Goal: Information Seeking & Learning: Learn about a topic

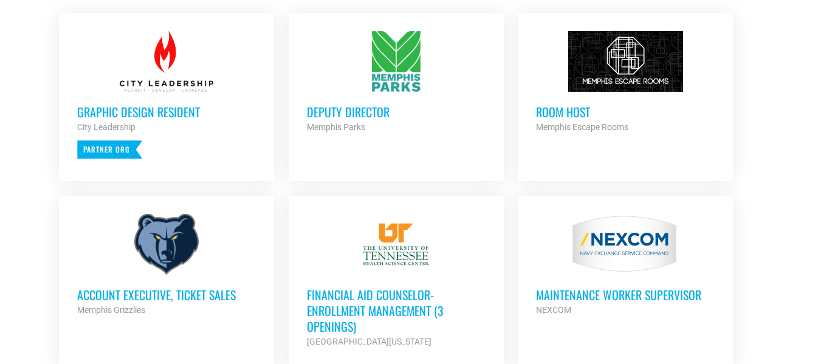
scroll to position [543, 0]
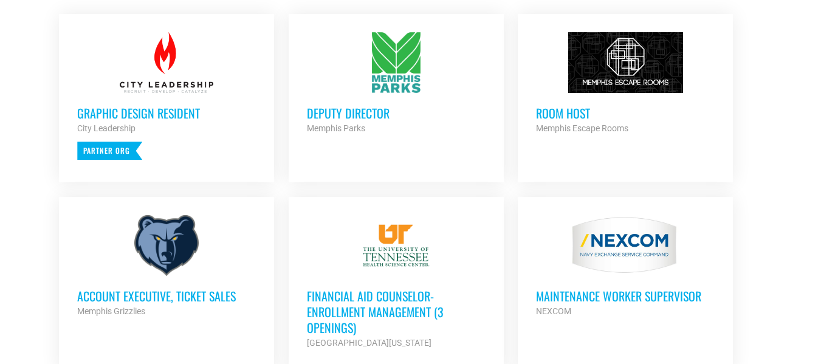
click at [224, 124] on div "City Leadership" at bounding box center [166, 128] width 179 height 15
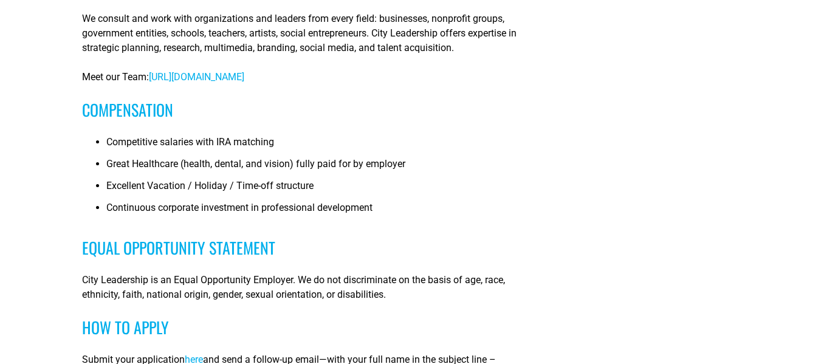
scroll to position [932, 0]
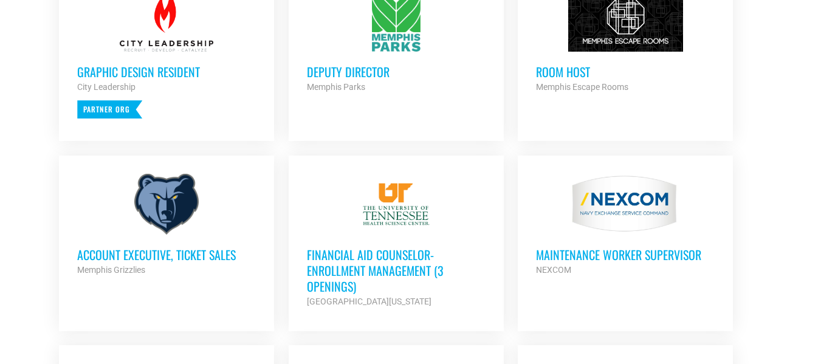
scroll to position [589, 0]
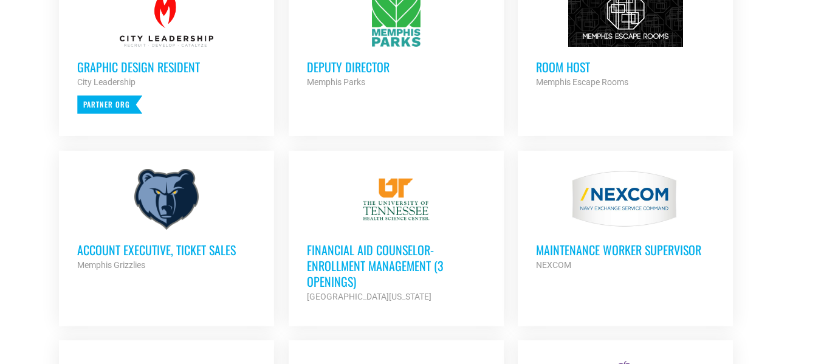
click at [593, 73] on h3 "Room Host" at bounding box center [625, 67] width 179 height 16
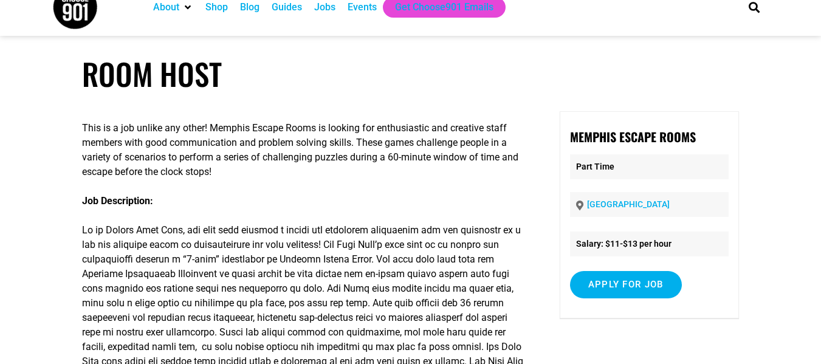
scroll to position [22, 0]
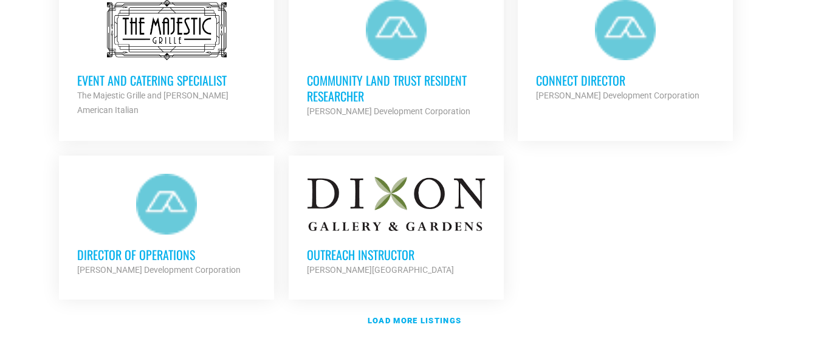
scroll to position [1463, 0]
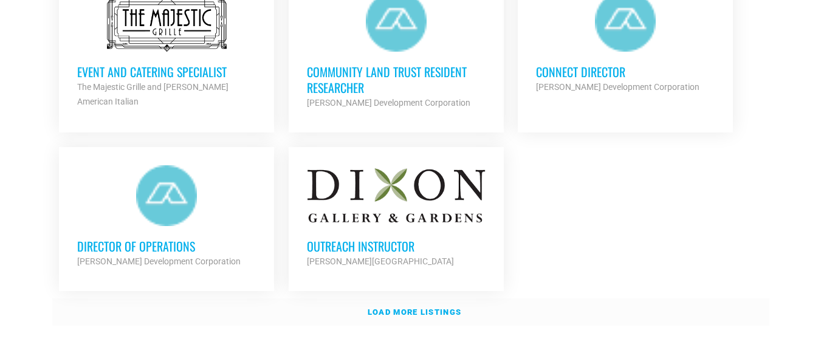
click at [386, 301] on link "Load more listings" at bounding box center [410, 312] width 717 height 28
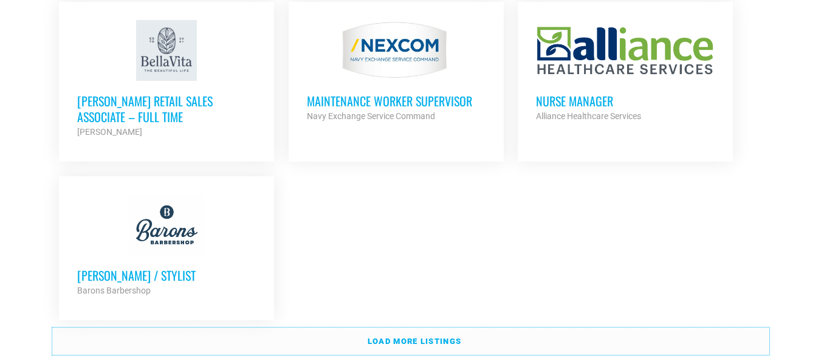
scroll to position [2668, 0]
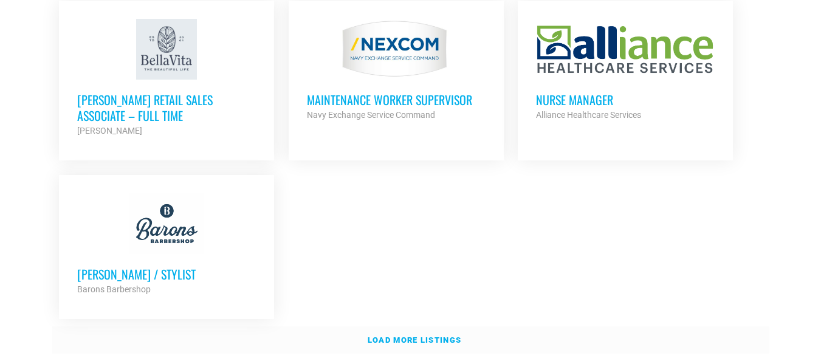
click at [330, 334] on link "Load more listings" at bounding box center [410, 340] width 717 height 28
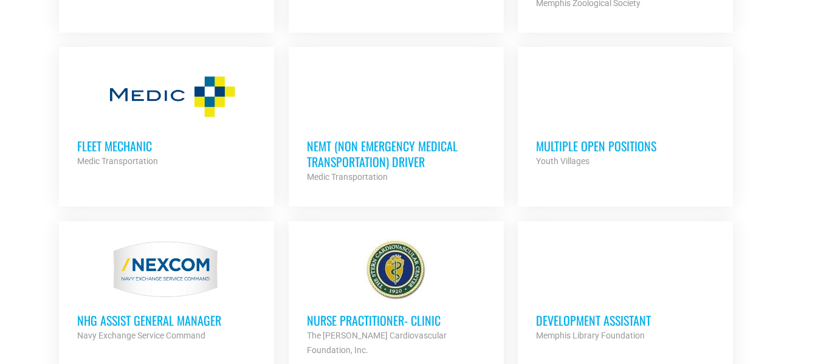
scroll to position [2971, 0]
